Goal: Task Accomplishment & Management: Manage account settings

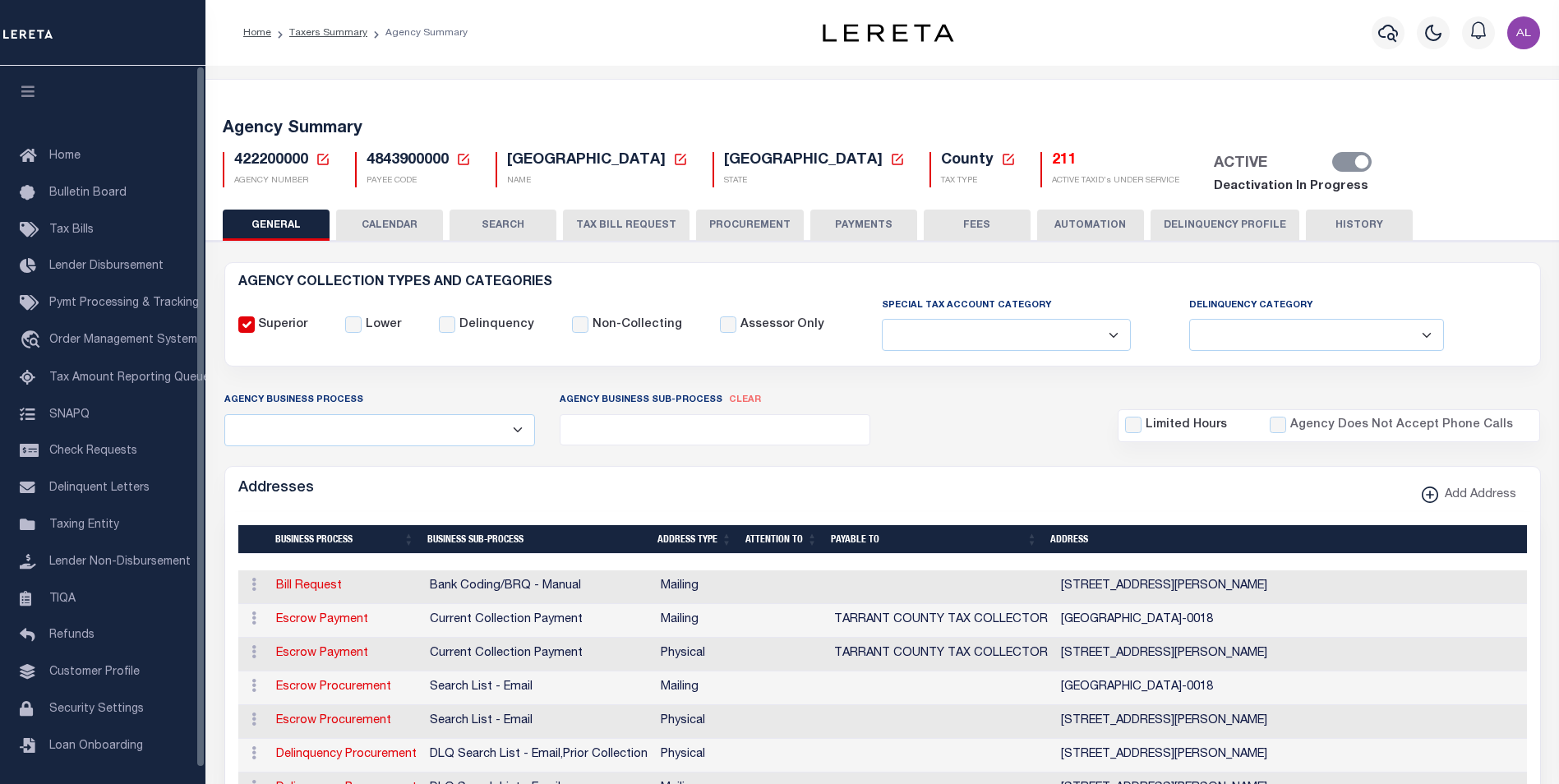
select select
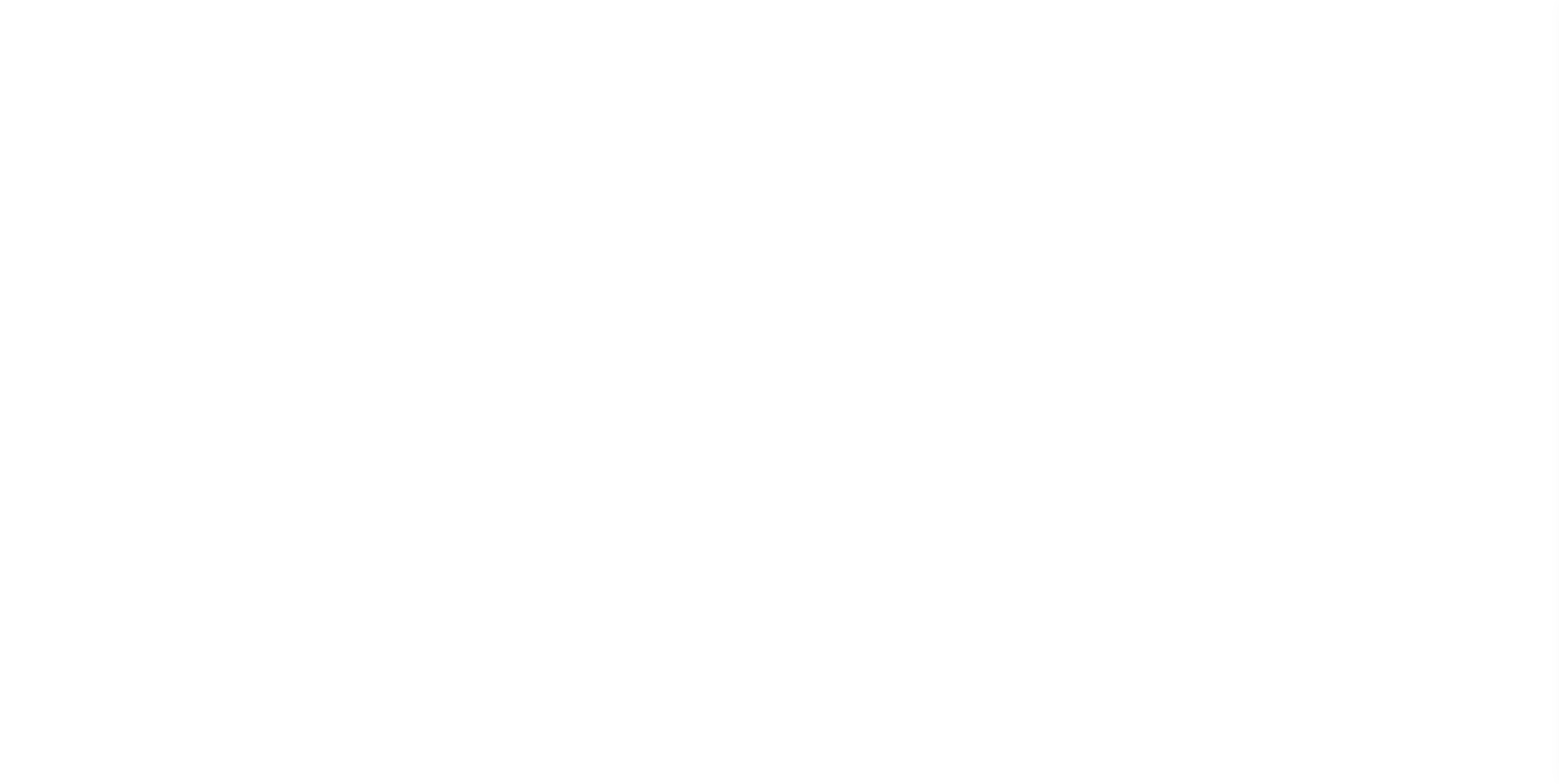
select select
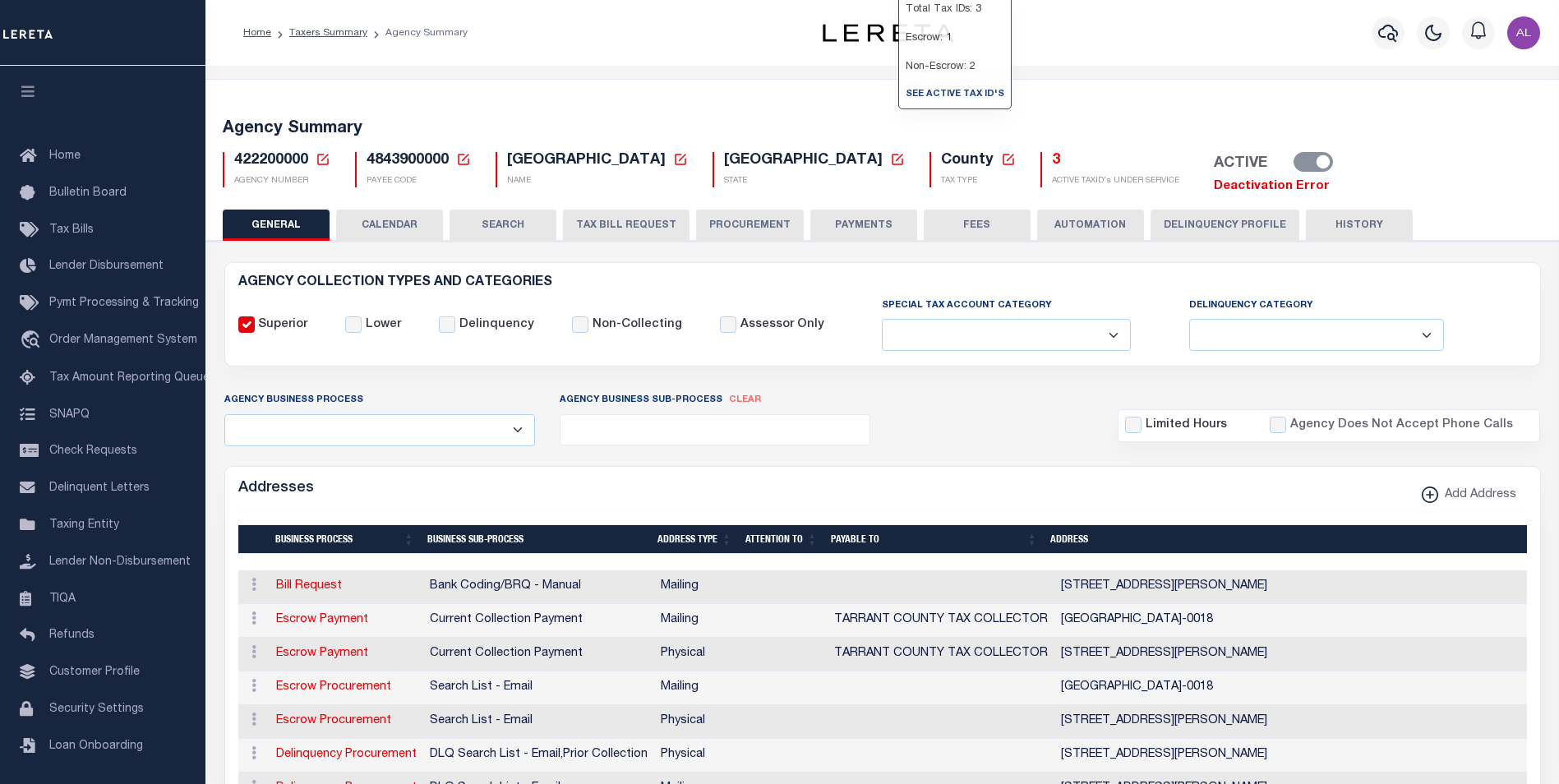
click at [1192, 163] on div "ACTIVE Deactivation Error" at bounding box center [1267, 173] width 150 height 44
click at [1204, 162] on div "ACTIVE" at bounding box center [1267, 163] width 126 height 23
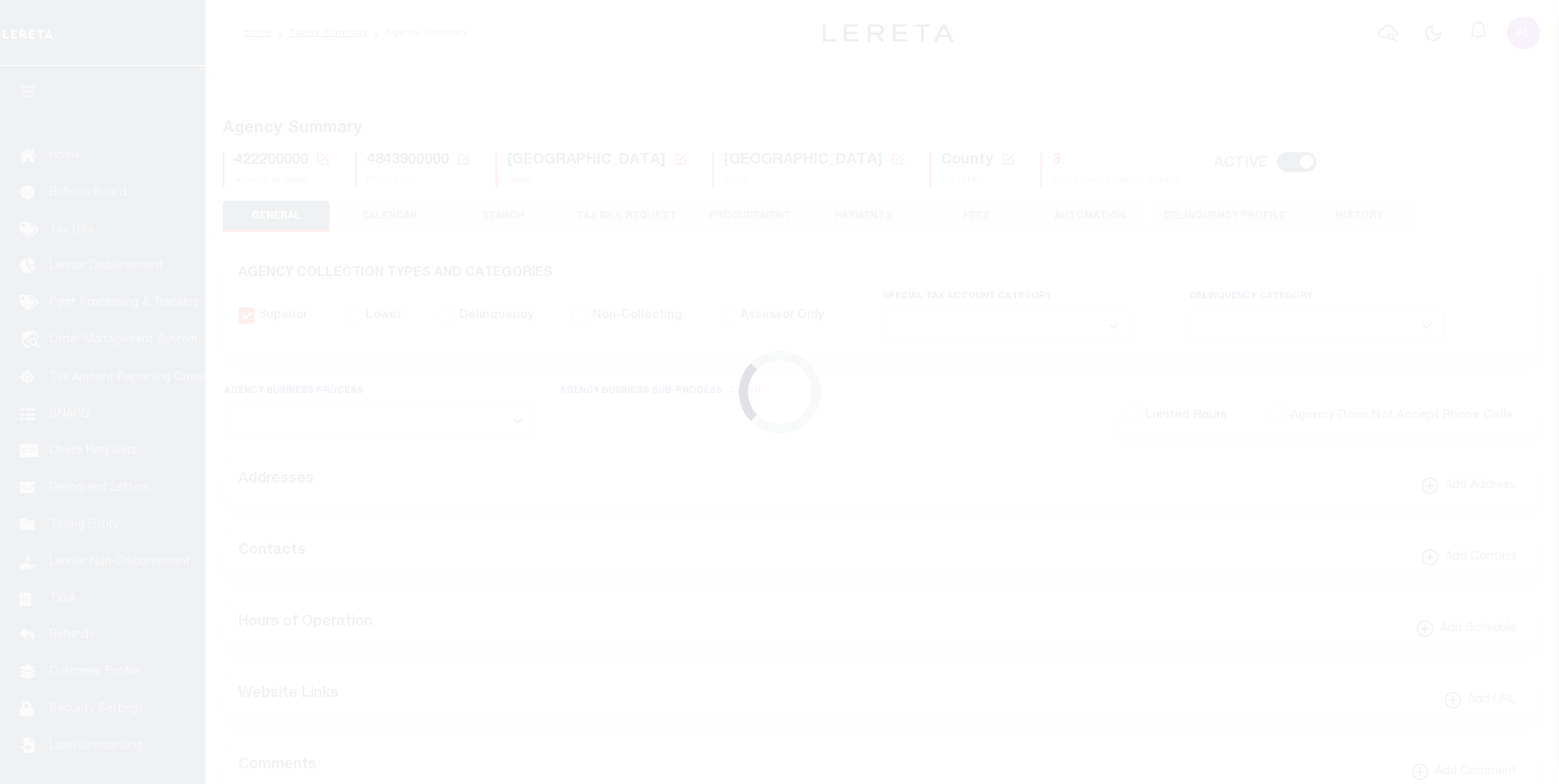
select select
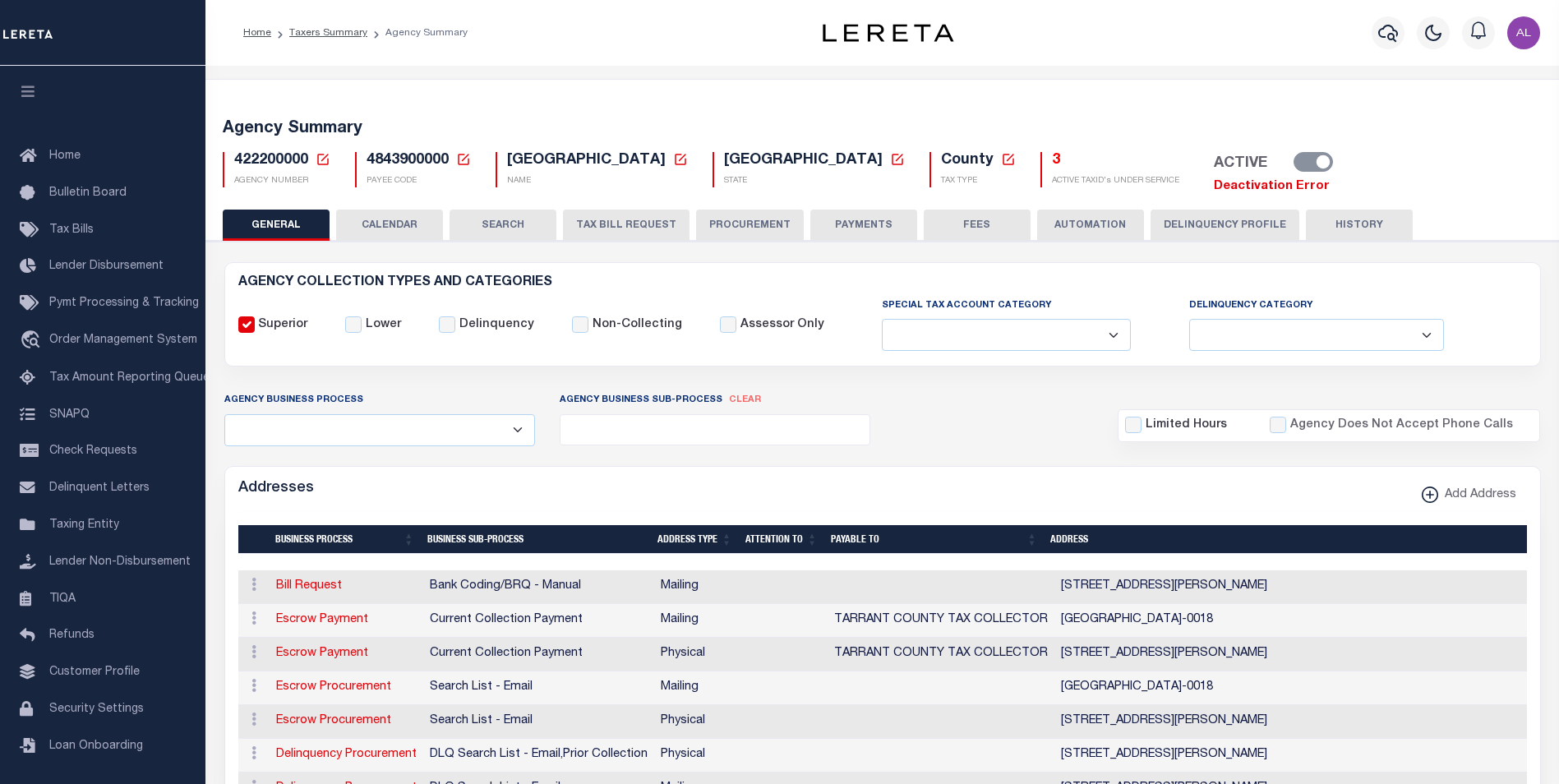
click at [1214, 188] on link "Deactivation Error" at bounding box center [1272, 186] width 116 height 12
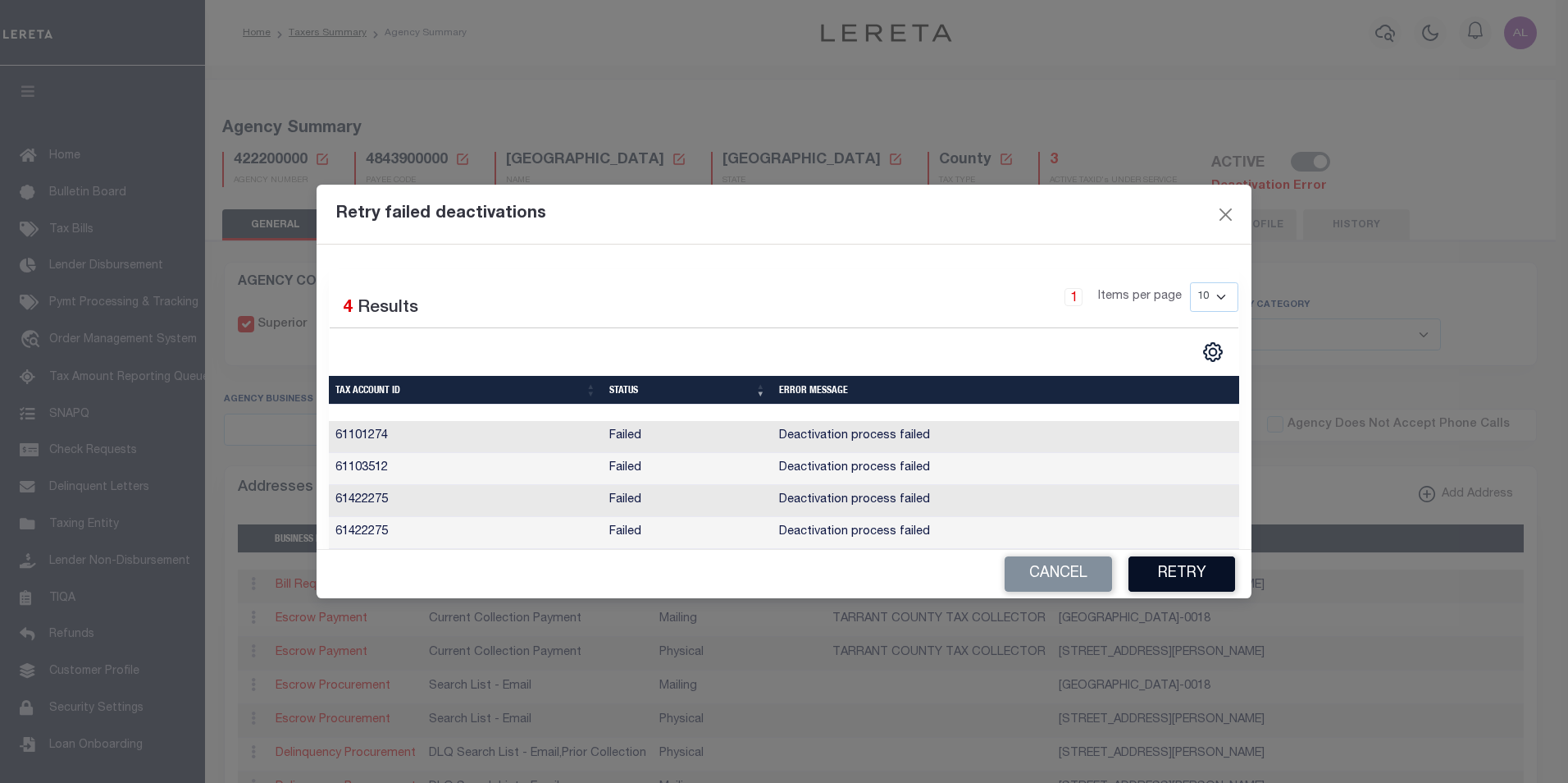
click at [1160, 576] on button "Retry" at bounding box center [1182, 573] width 106 height 36
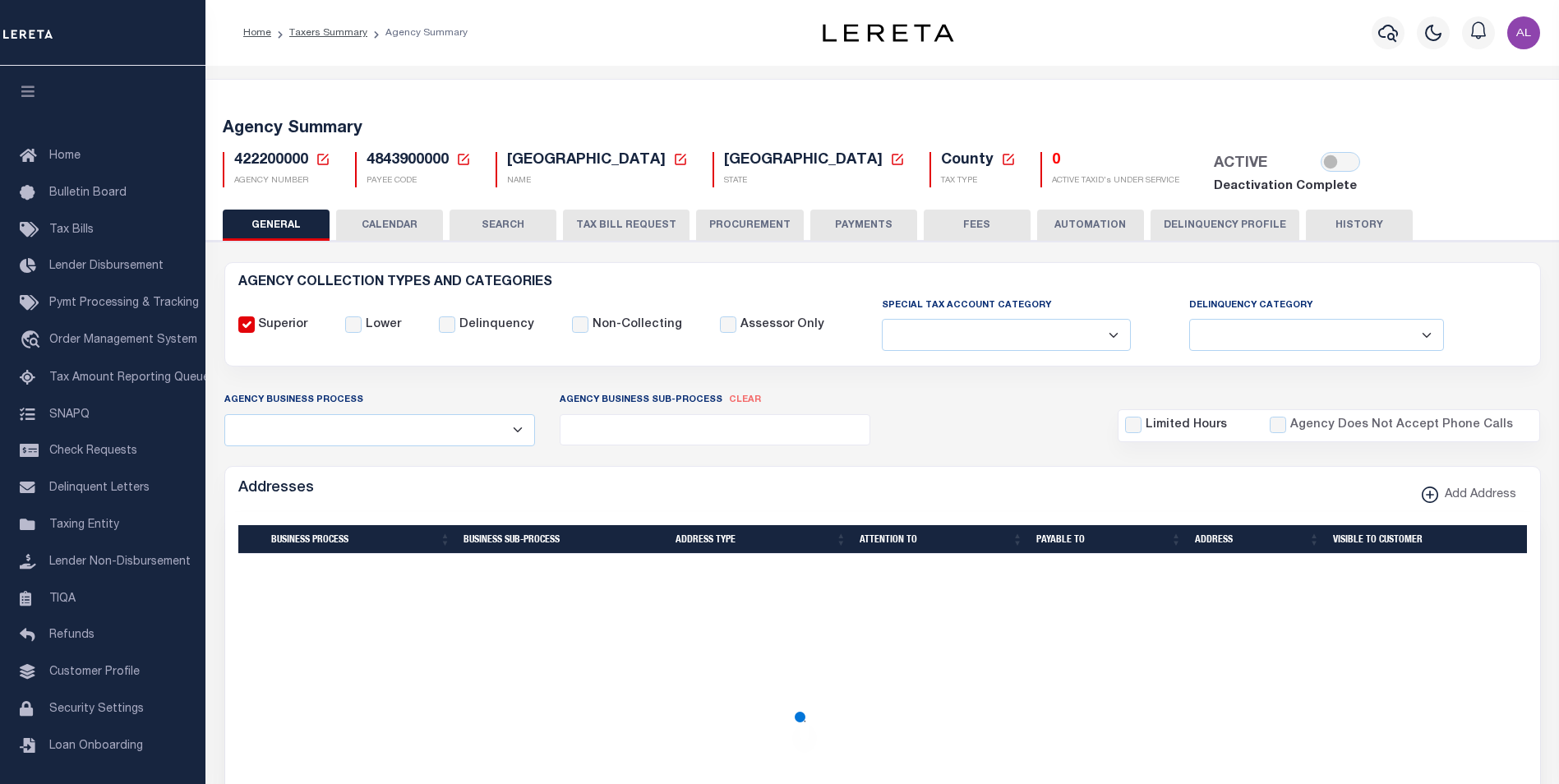
select select
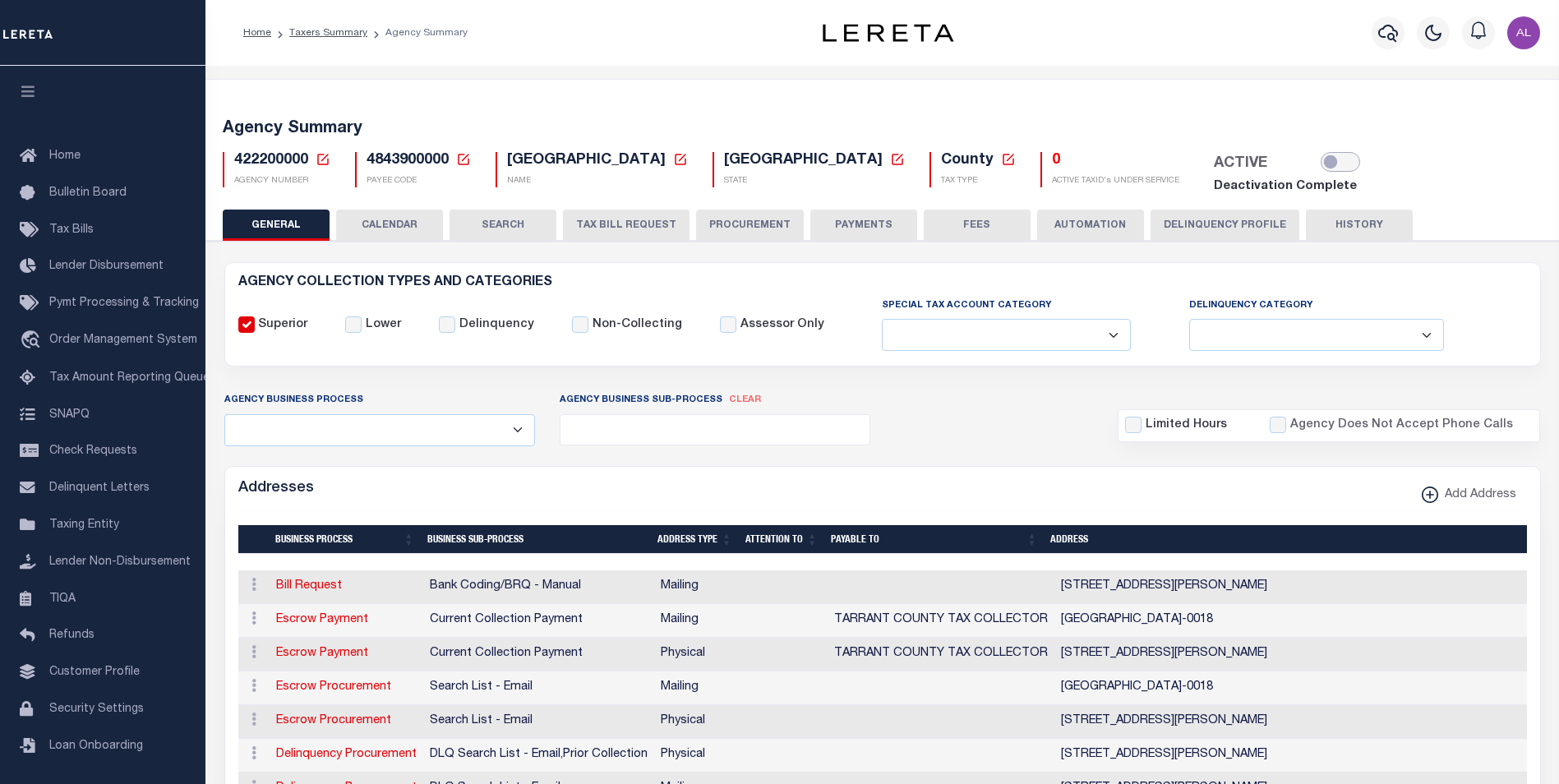
click at [1320, 164] on input "checkbox" at bounding box center [1340, 161] width 39 height 20
checkbox input "true"
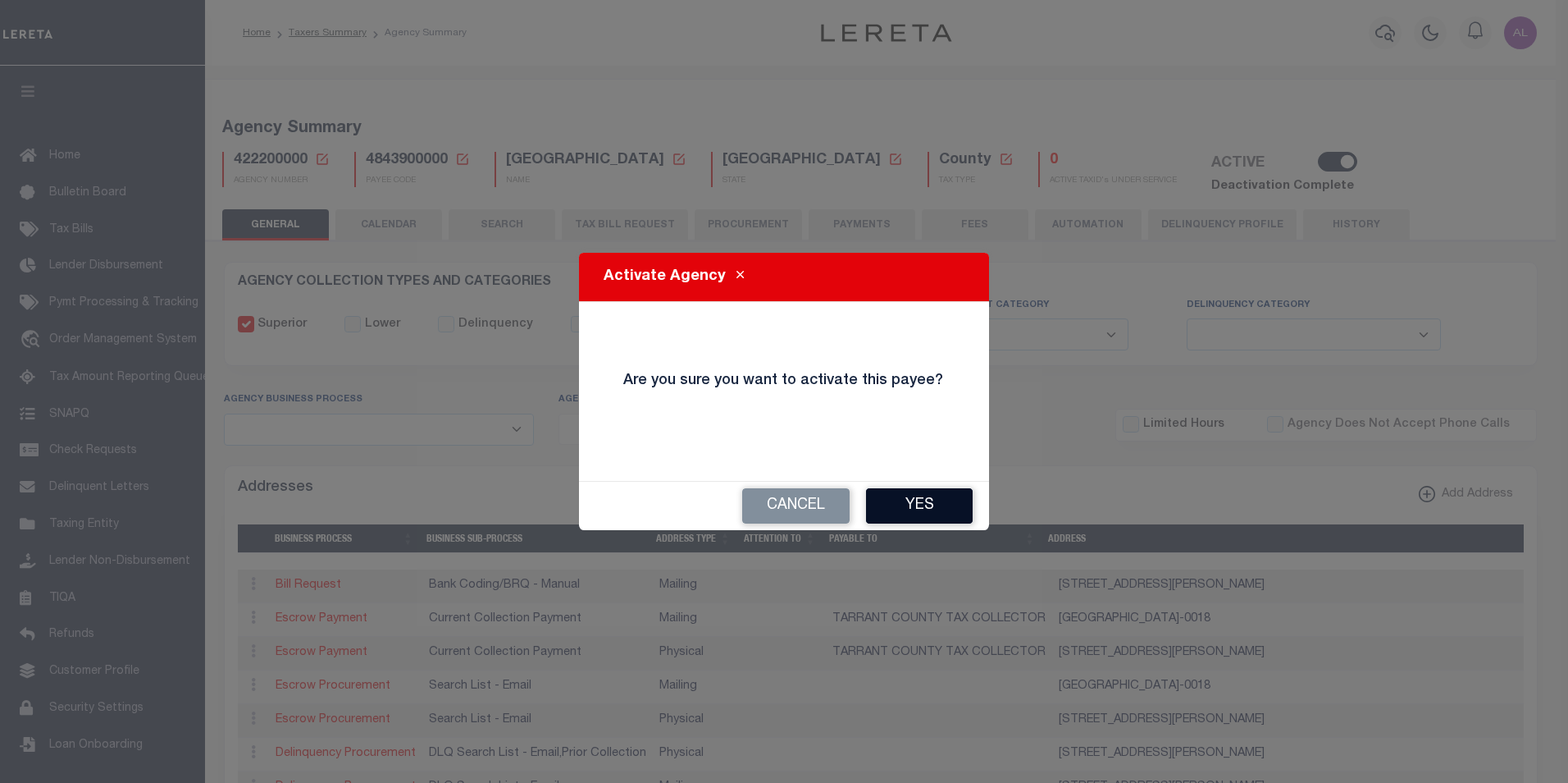
click at [907, 504] on button "Yes" at bounding box center [919, 506] width 106 height 36
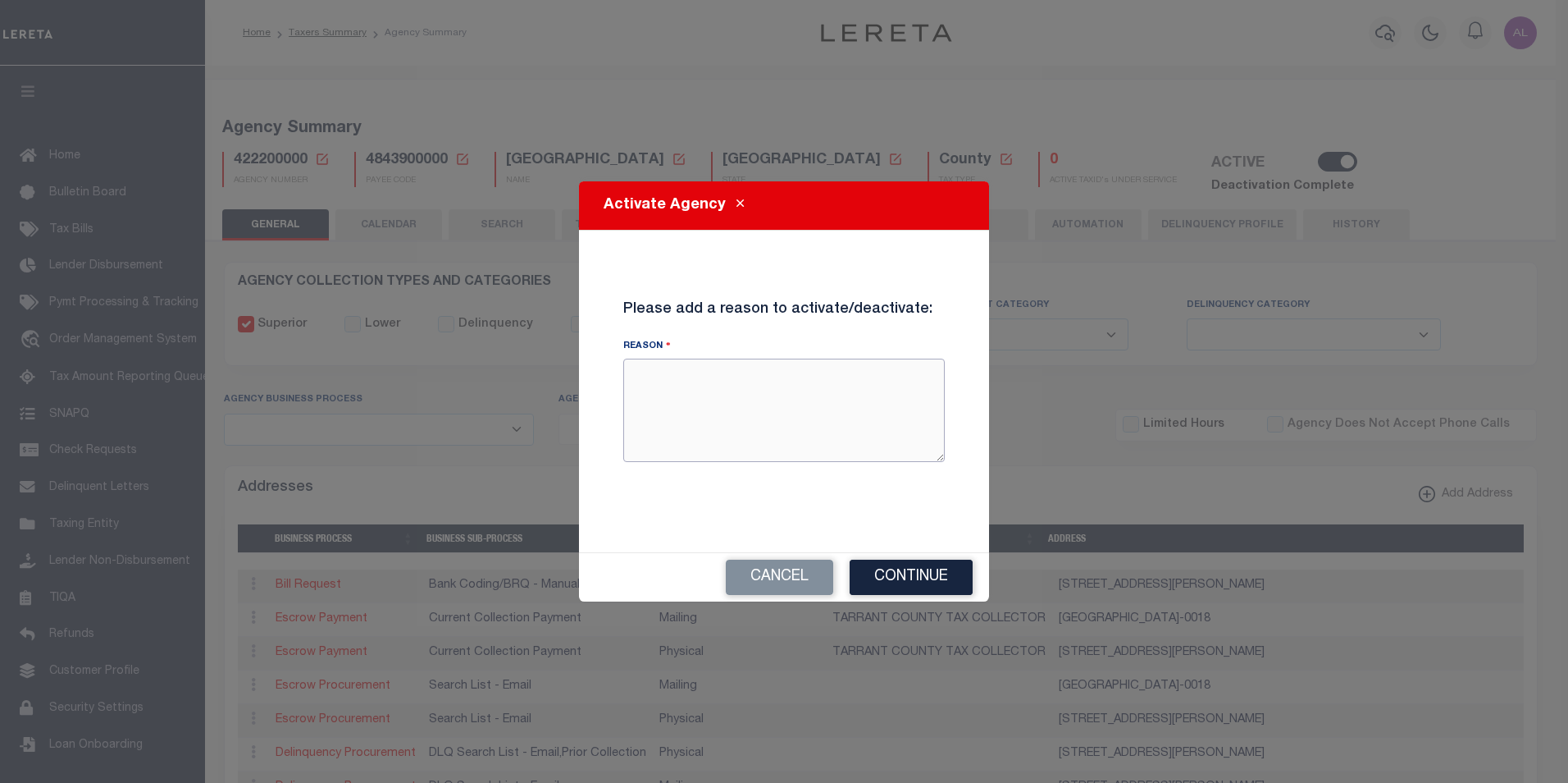
click at [736, 422] on textarea "Reason" at bounding box center [784, 410] width 321 height 103
type textarea "test"
click at [908, 586] on button "Continue" at bounding box center [911, 577] width 123 height 36
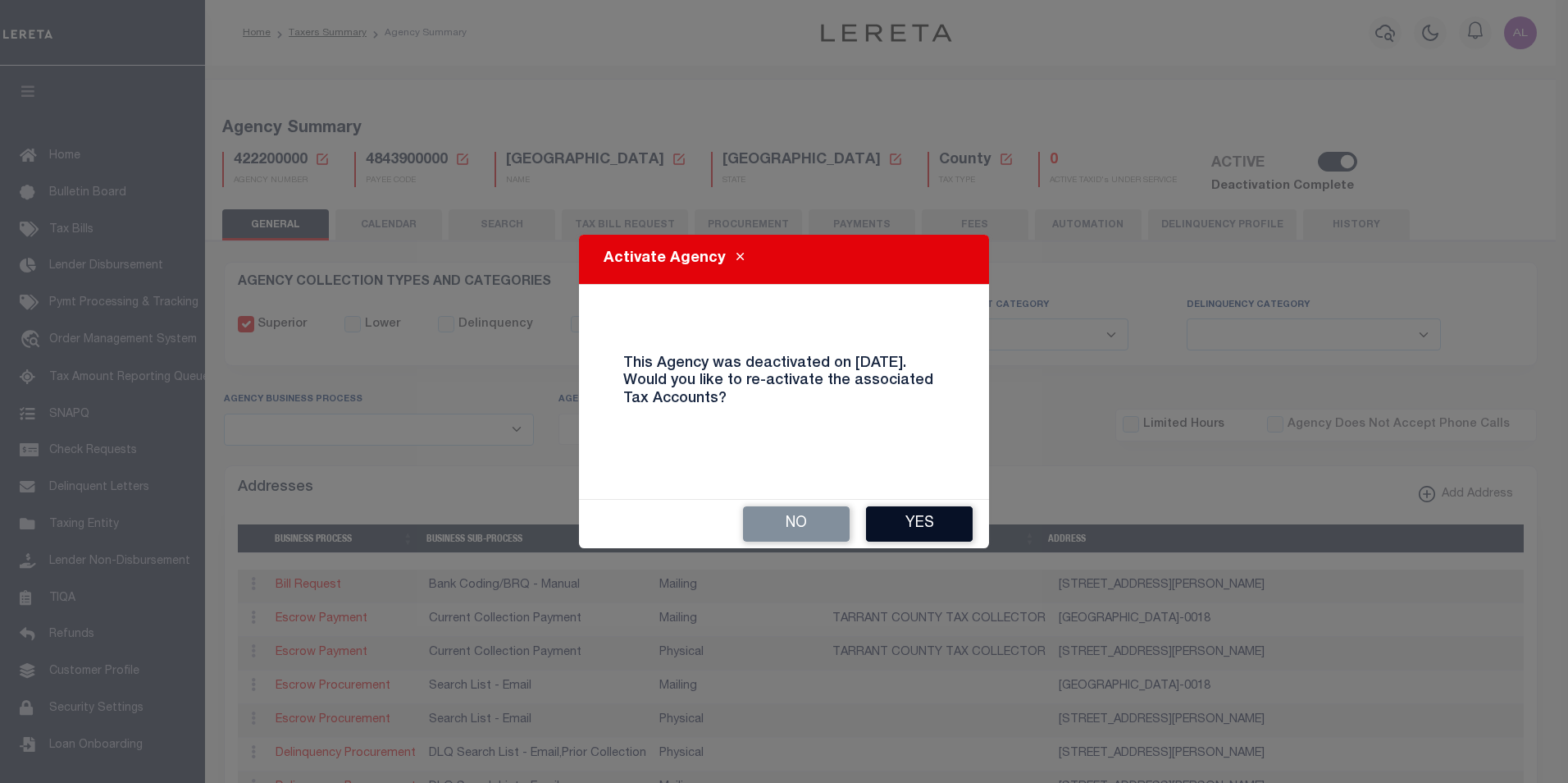
click at [929, 533] on button "Yes" at bounding box center [919, 524] width 106 height 36
